Goal: Task Accomplishment & Management: Use online tool/utility

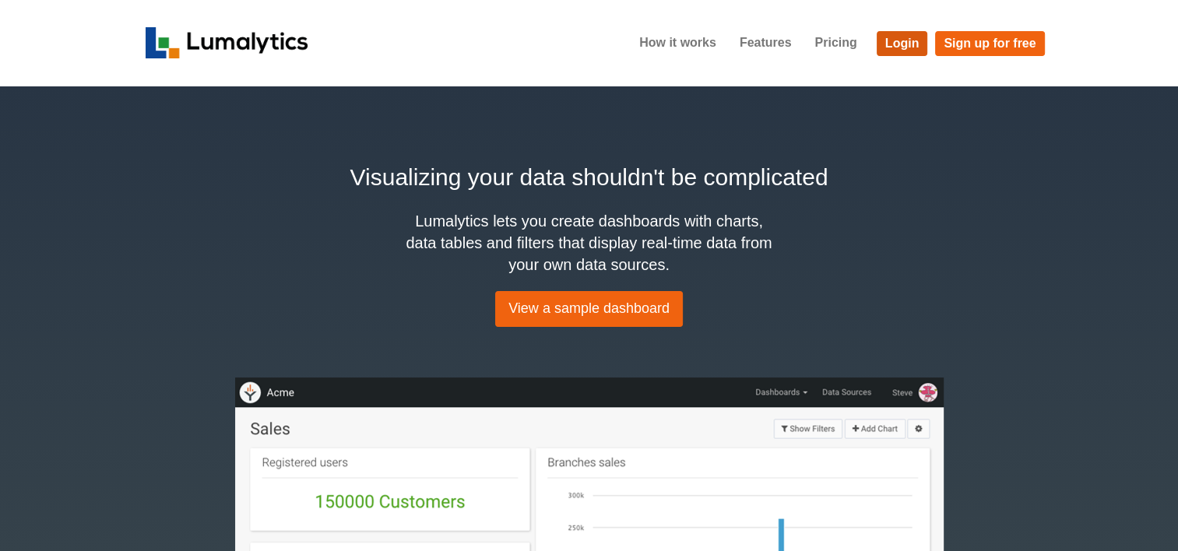
click at [888, 44] on link "Login" at bounding box center [902, 43] width 51 height 25
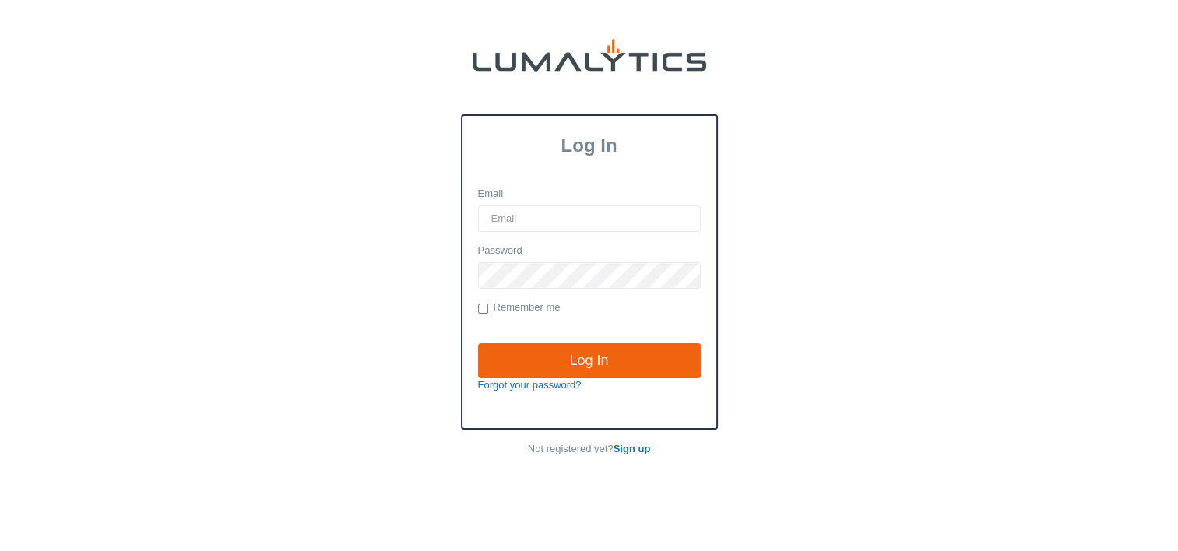
click at [542, 199] on div "Email" at bounding box center [589, 209] width 223 height 45
click at [538, 210] on input "Email" at bounding box center [589, 219] width 223 height 26
type input "twheeler@valleytruckparts.com"
click at [478, 343] on input "Log In" at bounding box center [589, 361] width 223 height 36
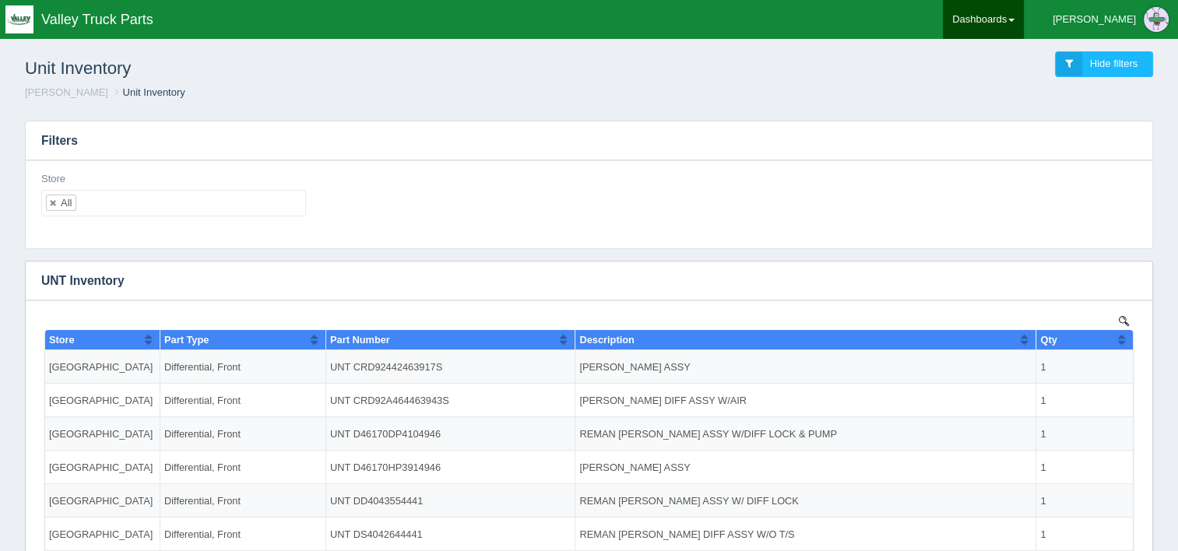
click at [1024, 22] on link "Dashboards" at bounding box center [983, 19] width 81 height 39
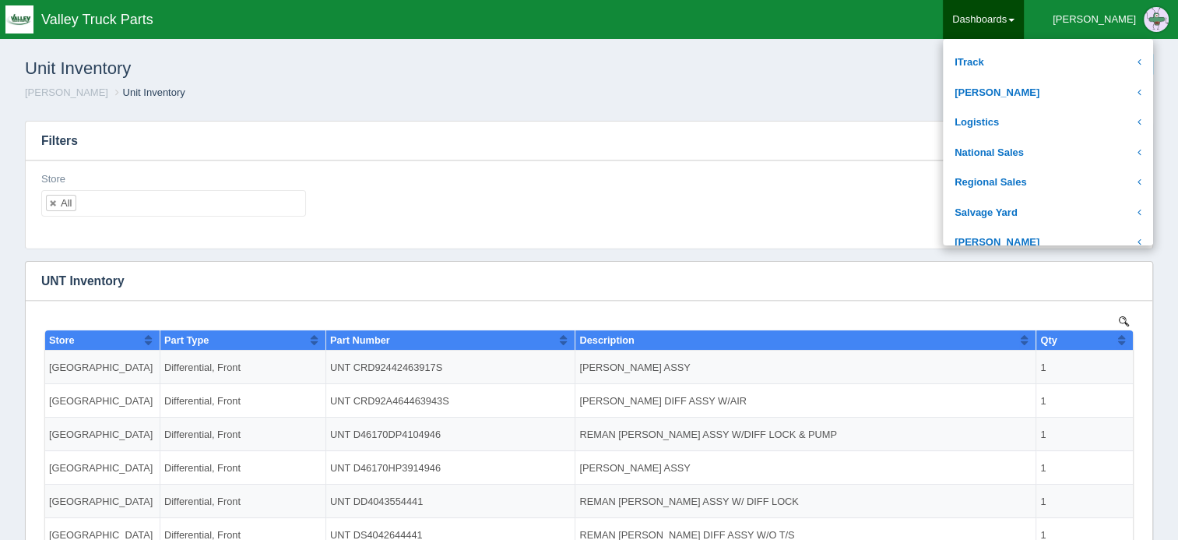
scroll to position [262, 0]
click at [1054, 161] on link "National Sales" at bounding box center [1048, 153] width 210 height 30
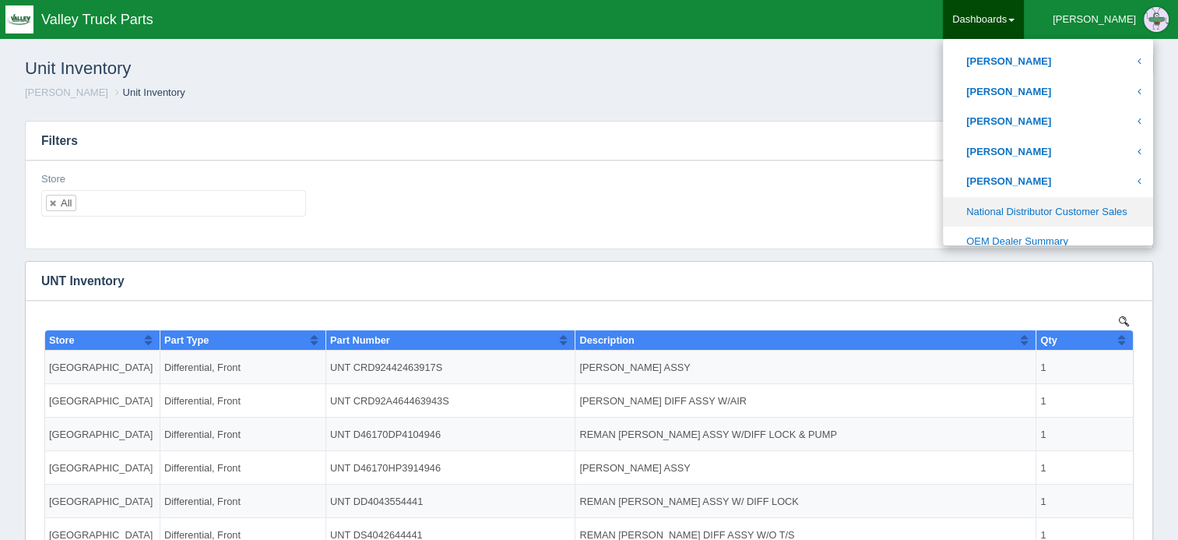
scroll to position [809, 0]
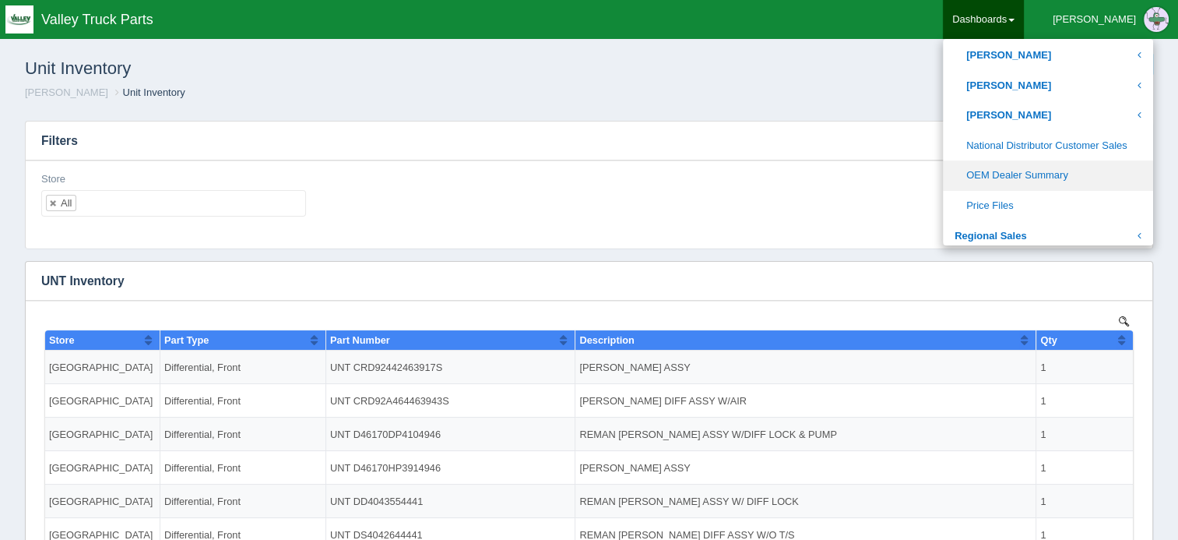
click at [1072, 178] on link "OEM Dealer Summary" at bounding box center [1048, 175] width 210 height 30
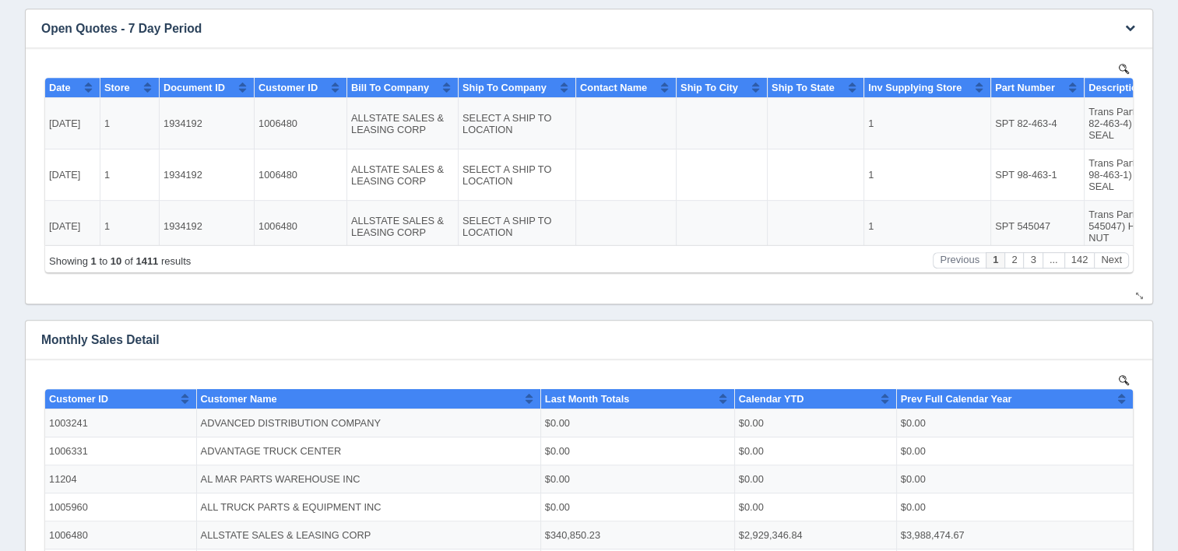
scroll to position [735, 0]
click at [1129, 30] on icon "button" at bounding box center [1130, 28] width 10 height 10
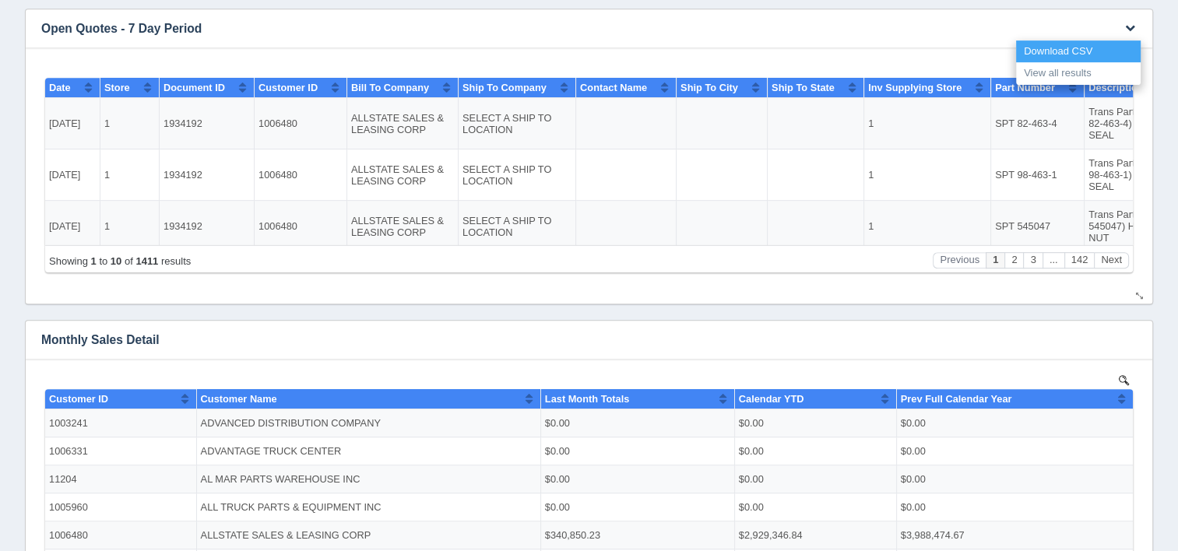
click at [1093, 58] on link "Download CSV" at bounding box center [1078, 51] width 125 height 23
